Goal: Book appointment/travel/reservation

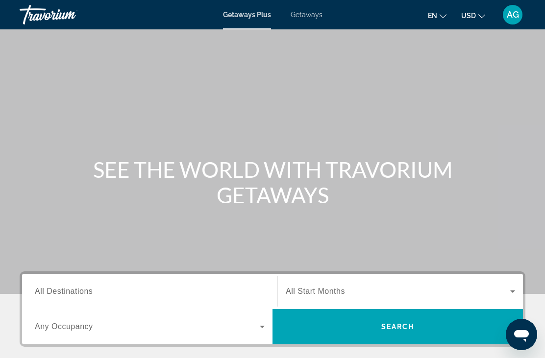
click at [346, 328] on span "Search widget" at bounding box center [398, 327] width 251 height 24
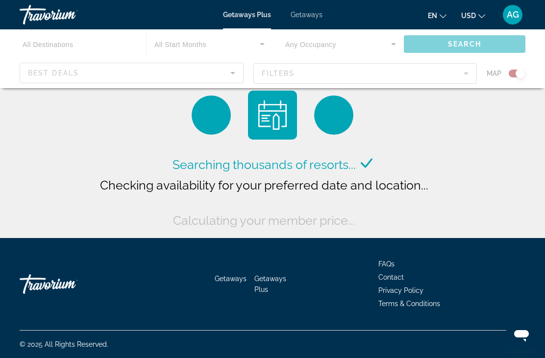
click at [76, 50] on div "Main content" at bounding box center [272, 58] width 545 height 59
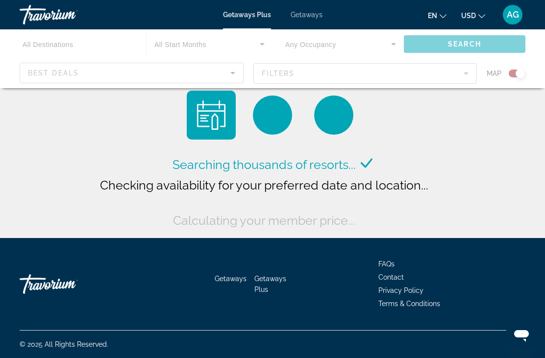
click at [198, 45] on div "Main content" at bounding box center [272, 58] width 545 height 59
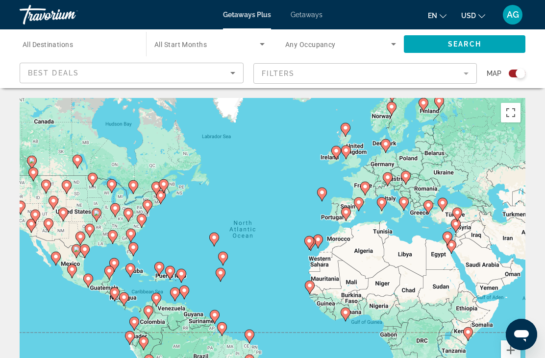
click at [330, 74] on mat-form-field "Filters" at bounding box center [365, 73] width 224 height 21
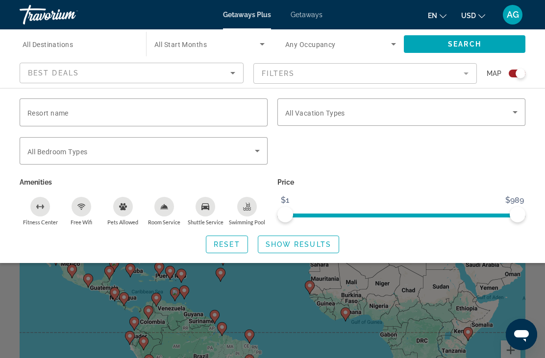
click at [157, 116] on input "Resort name" at bounding box center [143, 113] width 232 height 12
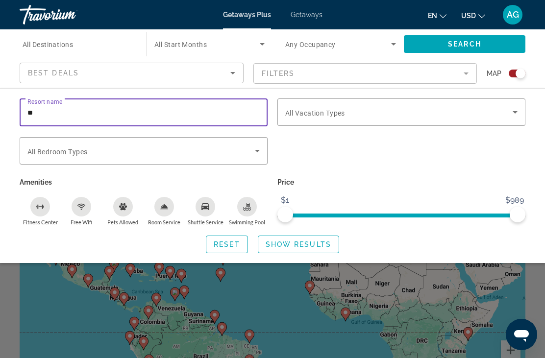
type input "*"
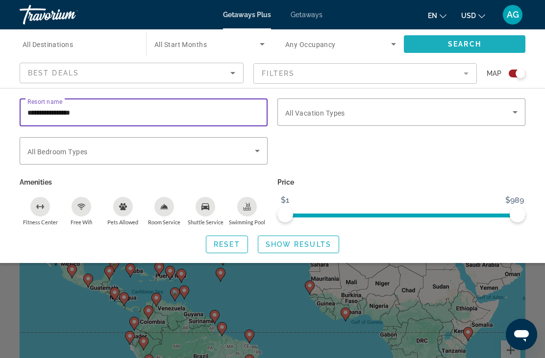
type input "**********"
click at [480, 50] on span "Search widget" at bounding box center [465, 44] width 122 height 24
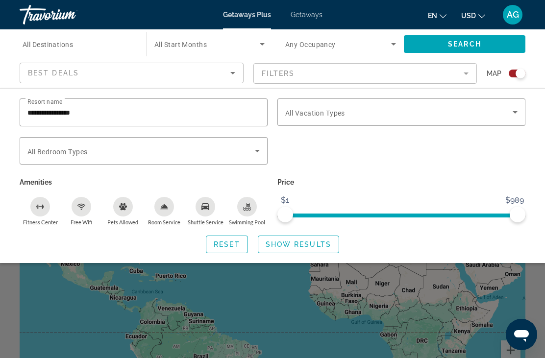
click at [287, 247] on span "Show Results" at bounding box center [299, 245] width 66 height 8
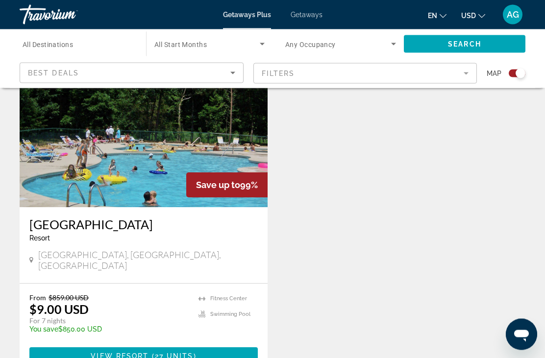
scroll to position [376, 0]
click at [92, 352] on span "View Resort" at bounding box center [120, 356] width 58 height 8
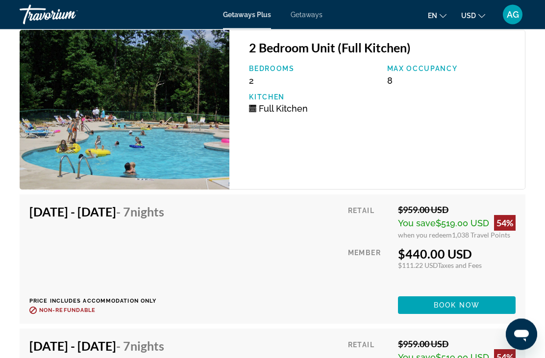
scroll to position [1968, 0]
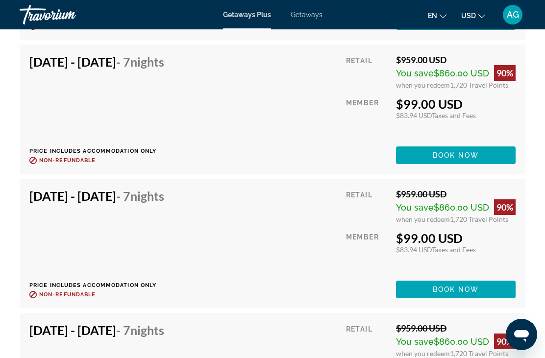
scroll to position [3594, 0]
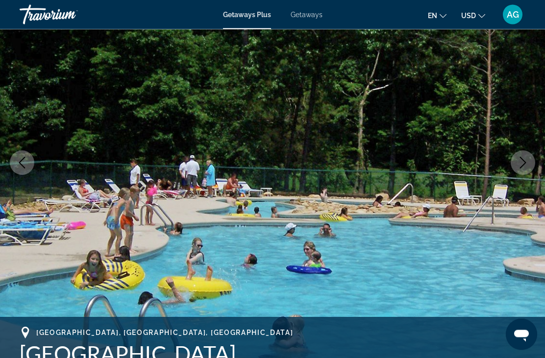
scroll to position [0, 0]
